Goal: Book appointment/travel/reservation

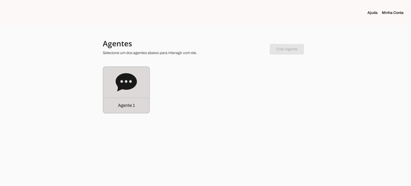
click at [131, 85] on icon at bounding box center [126, 82] width 21 height 18
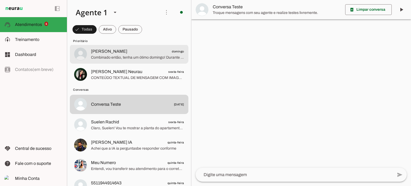
scroll to position [54, 0]
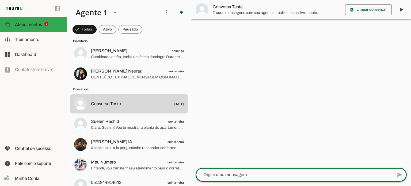
drag, startPoint x: 250, startPoint y: 172, endPoint x: 261, endPoint y: 174, distance: 11.8
click at [251, 174] on textarea at bounding box center [294, 174] width 197 height 6
type textarea "n"
type textarea "boa tarde"
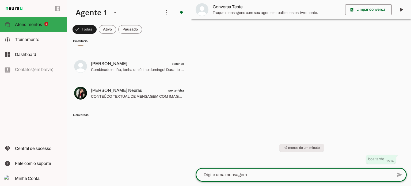
scroll to position [0, 0]
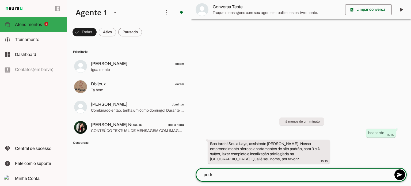
type textarea "[PERSON_NAME]"
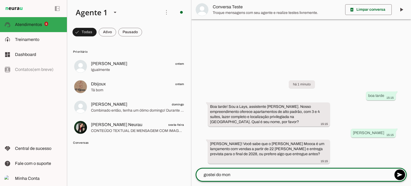
type textarea "gostei do [PERSON_NAME]"
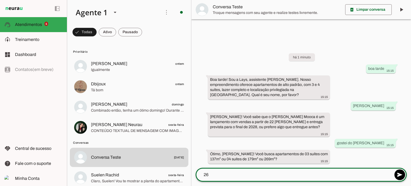
type textarea "269"
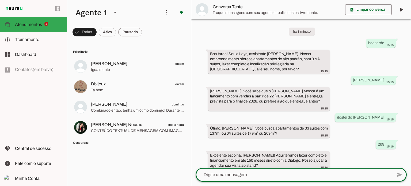
scroll to position [5, 0]
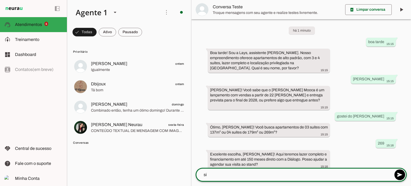
type textarea "s"
type textarea "tem fotos?"
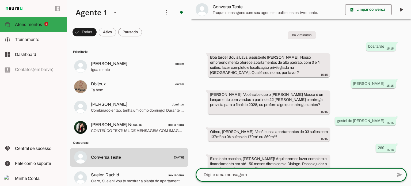
scroll to position [51, 0]
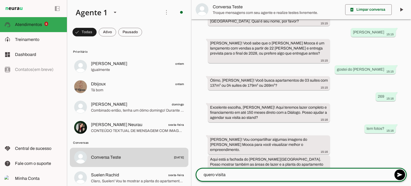
type textarea "quero visitar"
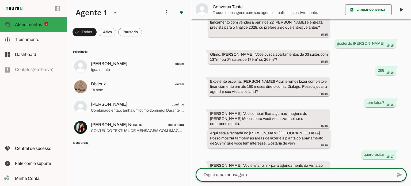
scroll to position [83, 0]
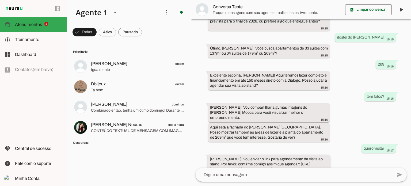
click at [0, 0] on slot "[PERSON_NAME]! Vou enviar o link para agendamento da visita ao stand. Por favor…" at bounding box center [0, 0] width 0 height 0
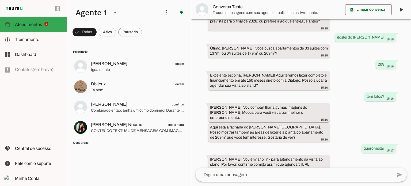
click at [338, 138] on div "há 2 minutos boa tarde 15:15 Boa tarde! Sou a Lays, assistente [PERSON_NAME]. N…" at bounding box center [301, 93] width 220 height 148
click at [0, 0] on slot "[PERSON_NAME]! Vou enviar o link para agendamento da visita ao stand. Por favor…" at bounding box center [0, 0] width 0 height 0
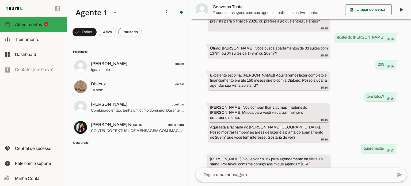
click at [0, 0] on slot "[PERSON_NAME]! Vou enviar o link para agendamento da visita ao stand. Por favor…" at bounding box center [0, 0] width 0 height 0
click at [251, 177] on textarea at bounding box center [294, 174] width 197 height 6
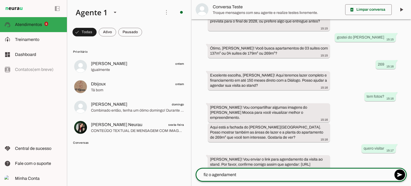
type textarea "fiz o agendamento"
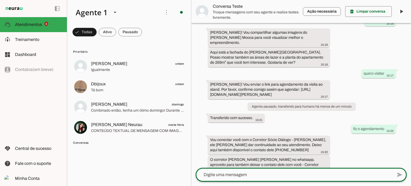
scroll to position [162, 0]
